Goal: Find specific page/section: Find specific page/section

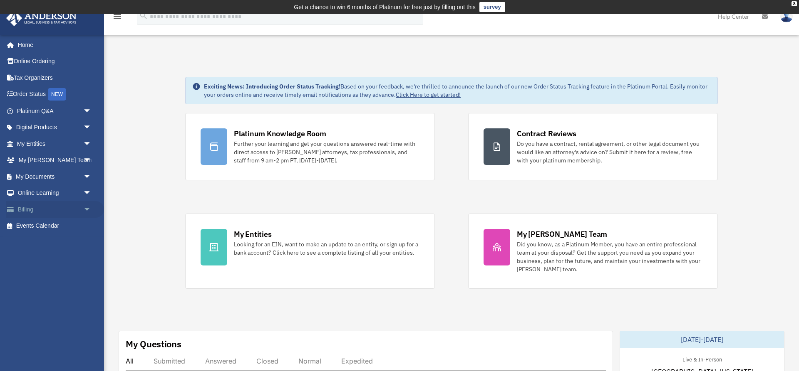
click at [92, 205] on span "arrow_drop_down" at bounding box center [91, 209] width 17 height 17
click at [61, 226] on link "$ Open Invoices" at bounding box center [58, 226] width 92 height 17
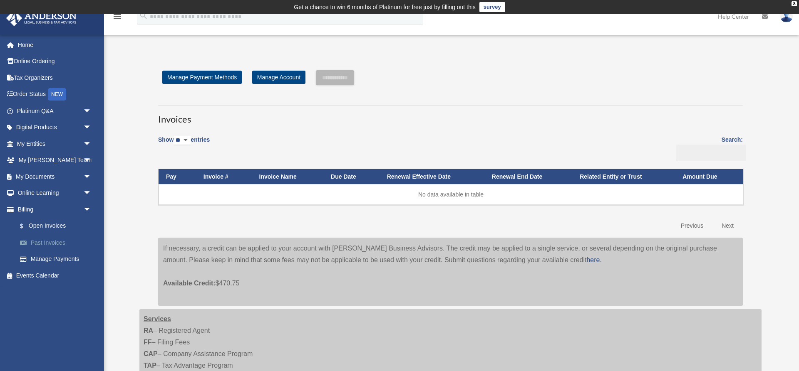
click at [35, 244] on link "Past Invoices" at bounding box center [58, 243] width 92 height 17
click at [52, 237] on link "Past Invoices" at bounding box center [58, 243] width 92 height 17
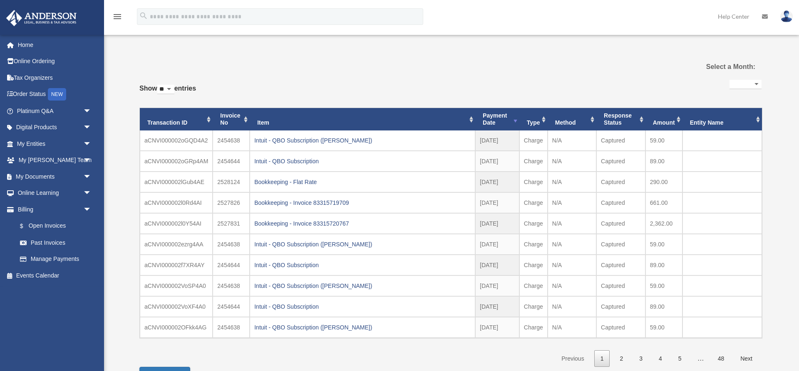
select select
